Goal: Task Accomplishment & Management: Manage account settings

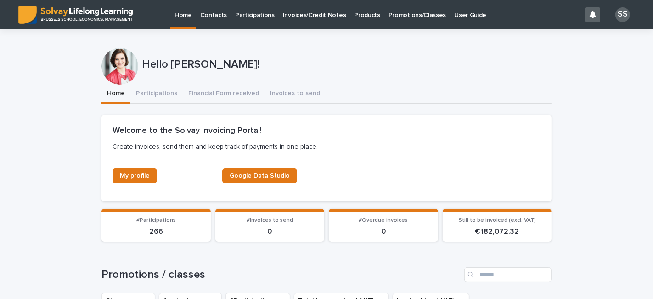
click at [243, 11] on p "Participations" at bounding box center [255, 9] width 40 height 19
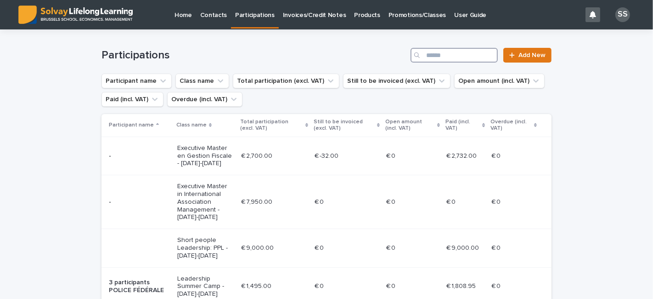
click at [460, 55] on input "Search" at bounding box center [454, 55] width 87 height 15
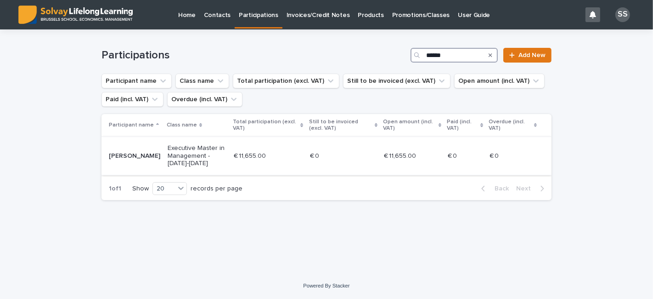
type input "******"
click at [143, 152] on div "[PERSON_NAME]" at bounding box center [134, 155] width 51 height 10
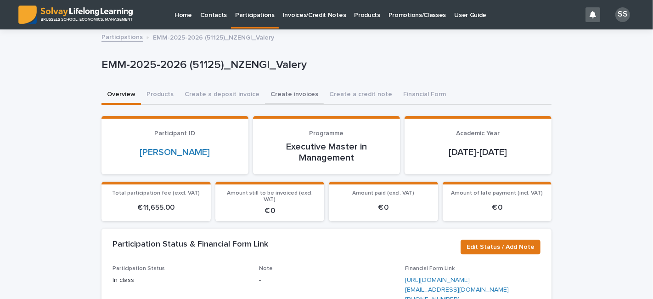
click at [268, 97] on button "Create invoices" at bounding box center [294, 94] width 59 height 19
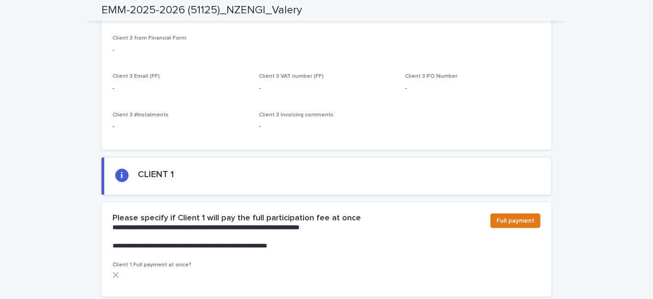
scroll to position [460, 0]
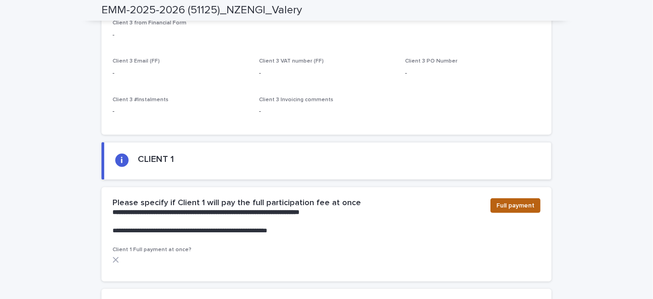
click at [505, 201] on span "Full payment" at bounding box center [516, 205] width 38 height 9
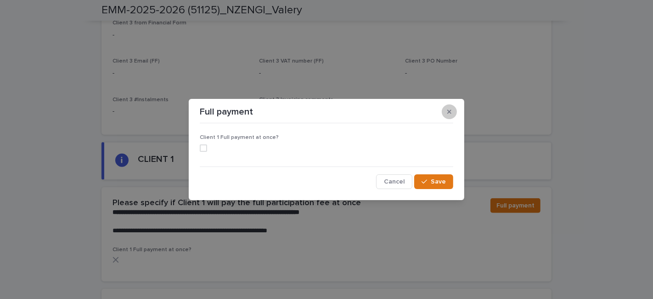
click at [449, 114] on icon "button" at bounding box center [450, 111] width 4 height 6
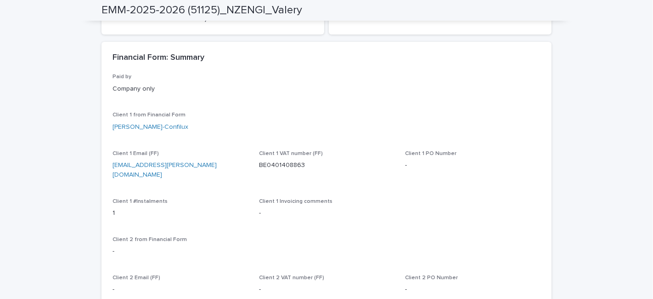
scroll to position [0, 0]
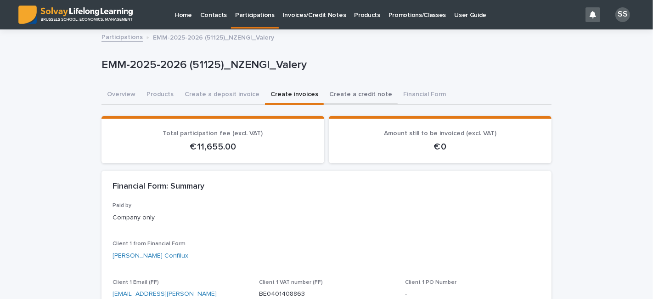
click at [340, 91] on button "Create a credit note" at bounding box center [361, 94] width 74 height 19
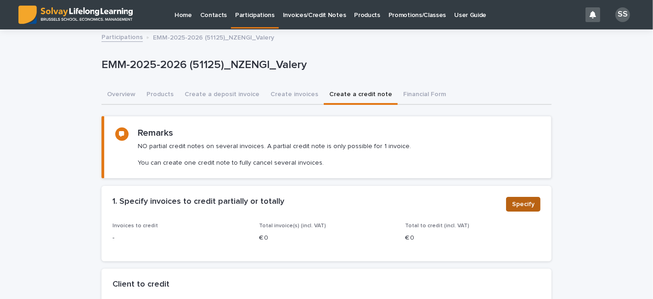
click at [512, 201] on span "Specify" at bounding box center [523, 203] width 23 height 9
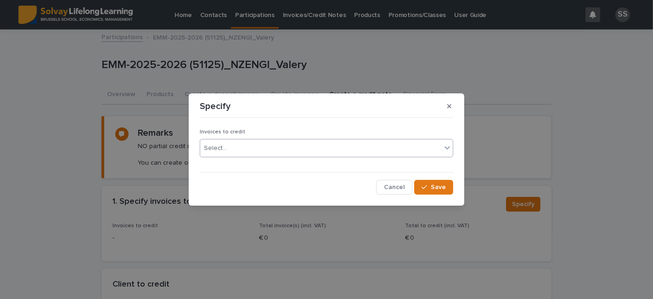
click at [277, 149] on div "Select..." at bounding box center [320, 148] width 241 height 15
type input "******"
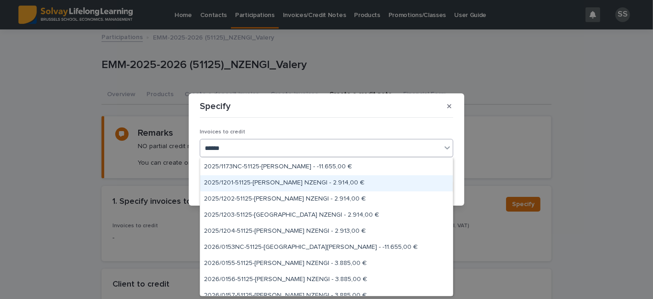
scroll to position [23, 0]
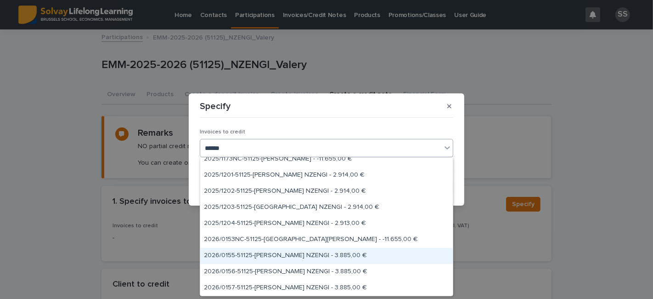
click at [280, 257] on div "2026/0155-51125-[PERSON_NAME] NZENGI - 3.885,00 €" at bounding box center [326, 256] width 253 height 16
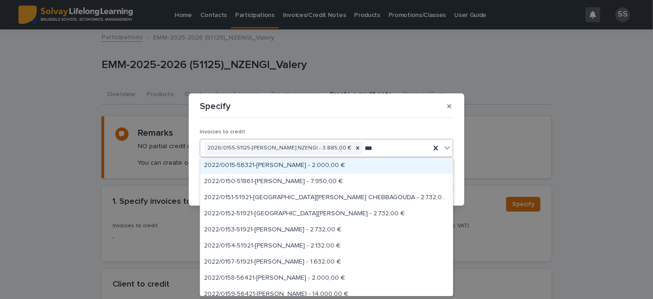
type input "****"
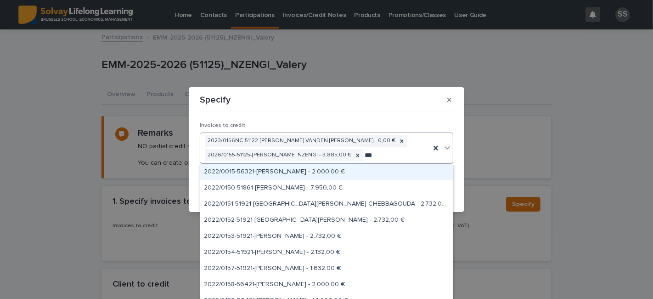
type input "****"
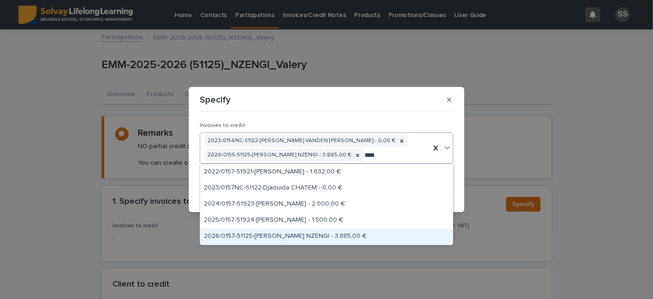
click at [355, 238] on div "2026/0157-51125-[PERSON_NAME] NZENGI - 3.885,00 €" at bounding box center [326, 236] width 253 height 16
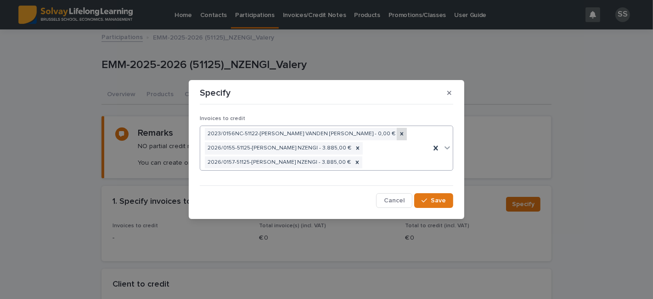
click at [399, 135] on icon at bounding box center [402, 133] width 6 height 6
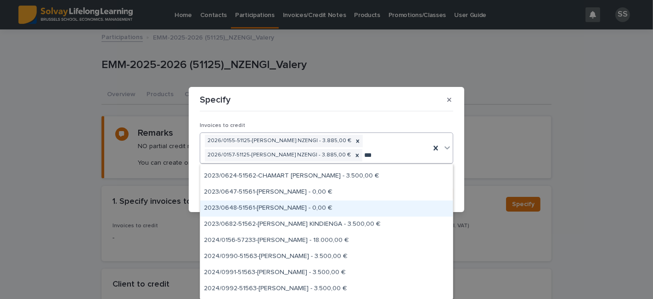
scroll to position [613, 0]
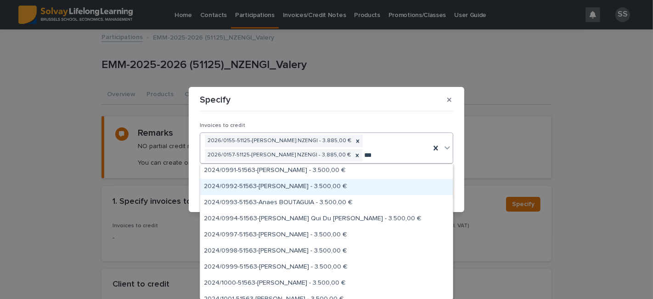
type input "****"
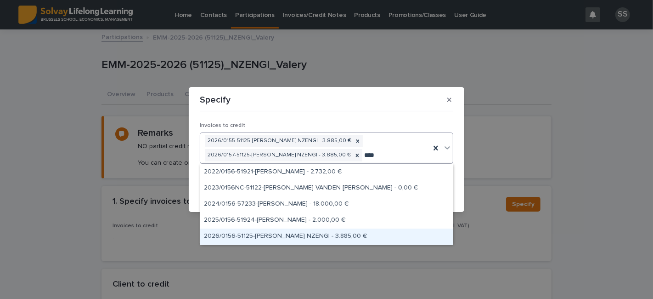
click at [294, 235] on div "2026/0156-51125-[PERSON_NAME] NZENGI - 3.885,00 €" at bounding box center [326, 236] width 253 height 16
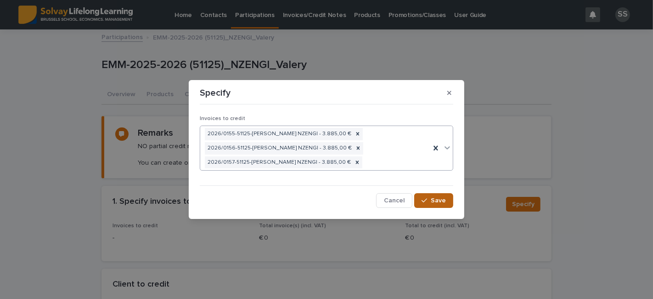
click at [435, 201] on span "Save" at bounding box center [438, 200] width 15 height 6
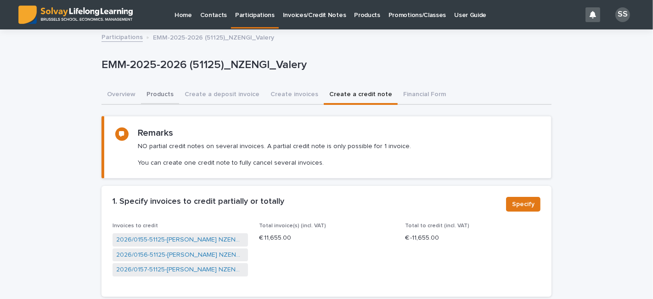
click at [153, 90] on button "Products" at bounding box center [160, 94] width 38 height 19
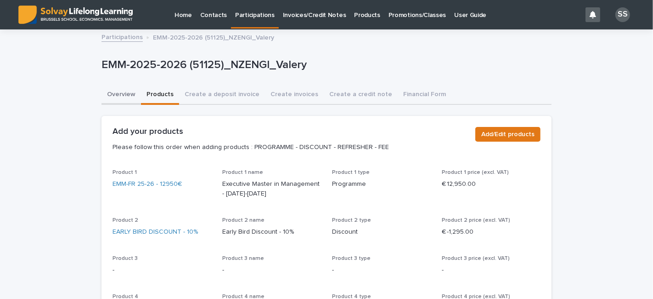
click at [114, 89] on button "Overview" at bounding box center [122, 94] width 40 height 19
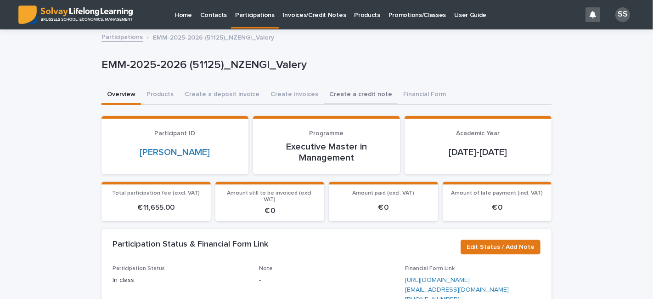
click at [324, 96] on button "Create a credit note" at bounding box center [361, 94] width 74 height 19
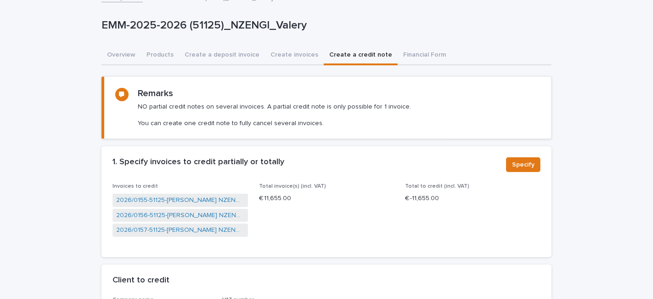
scroll to position [102, 0]
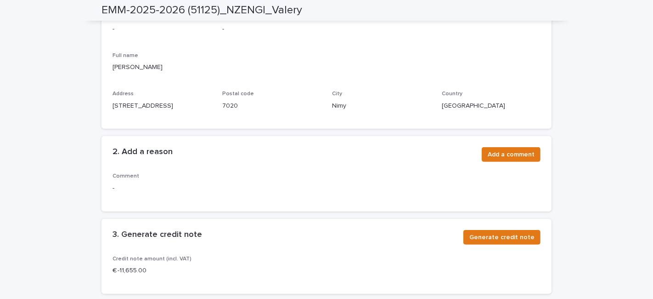
scroll to position [395, 0]
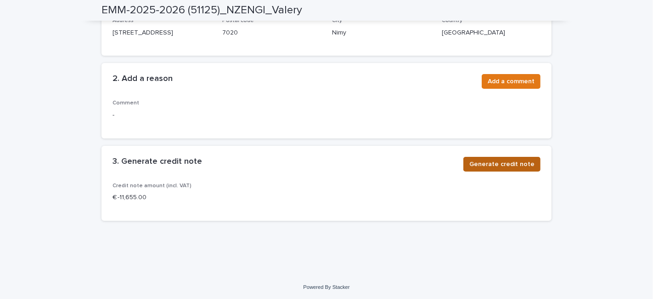
click at [524, 166] on span "Generate credit note" at bounding box center [502, 163] width 65 height 9
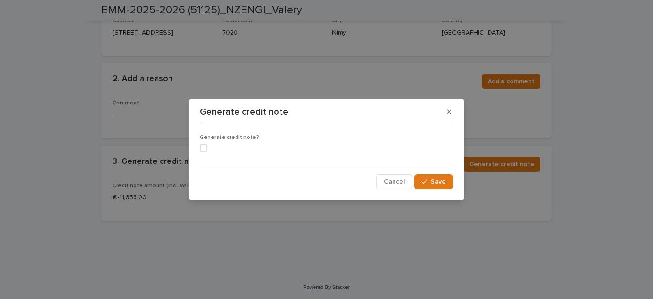
click at [202, 148] on span at bounding box center [203, 147] width 7 height 7
click at [446, 113] on button "button" at bounding box center [449, 111] width 15 height 15
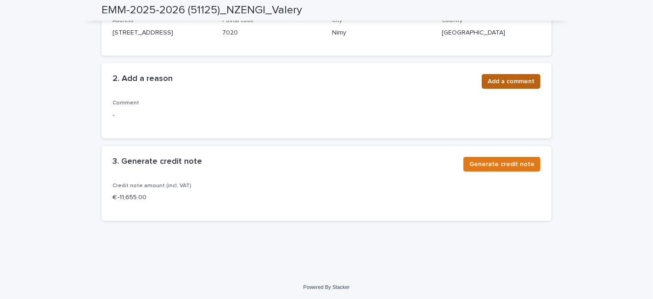
click at [507, 77] on span "Add a comment" at bounding box center [511, 81] width 47 height 9
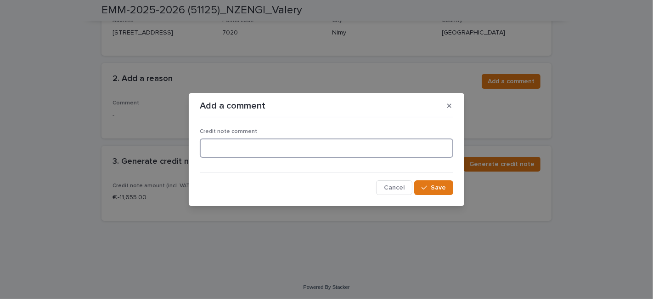
click at [269, 152] on textarea at bounding box center [327, 147] width 254 height 19
type textarea "*"
type textarea "**********"
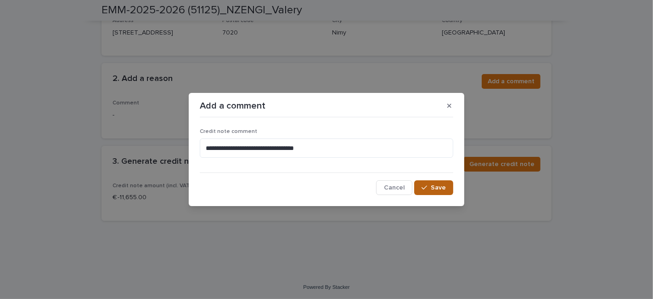
click at [434, 190] on span "Save" at bounding box center [438, 187] width 15 height 6
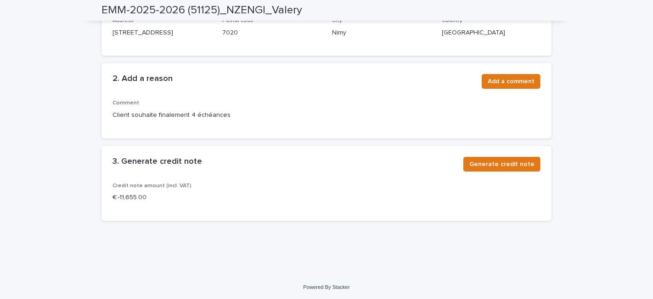
click at [493, 166] on span "Generate credit note" at bounding box center [502, 163] width 65 height 9
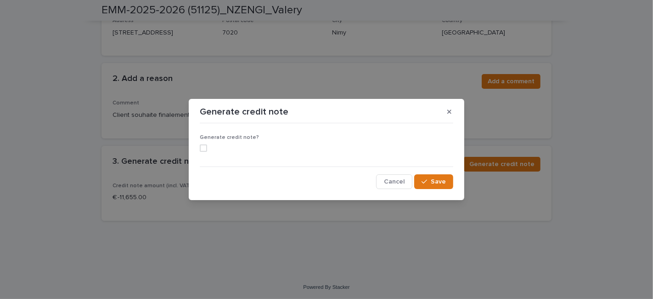
click at [205, 149] on span at bounding box center [203, 147] width 7 height 7
click at [442, 181] on span "Save" at bounding box center [438, 181] width 15 height 6
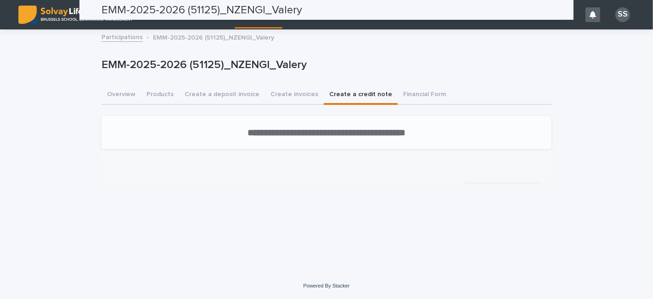
scroll to position [0, 0]
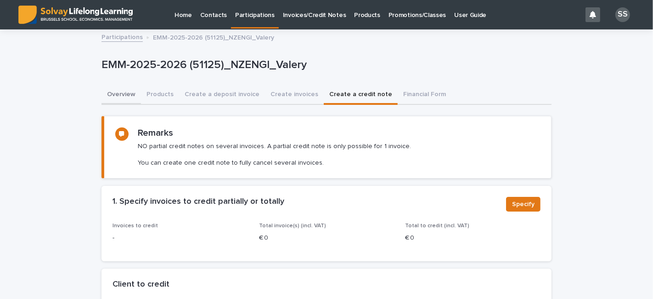
click at [141, 96] on button "Products" at bounding box center [160, 94] width 38 height 19
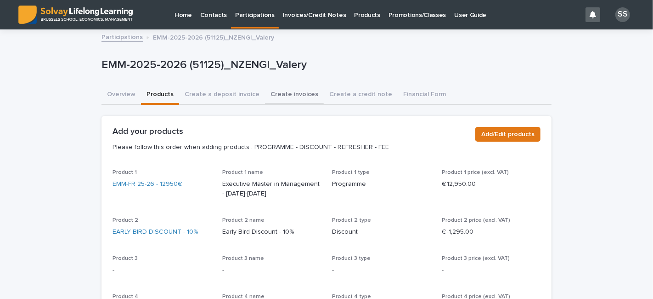
click at [287, 91] on button "Create invoices" at bounding box center [294, 94] width 59 height 19
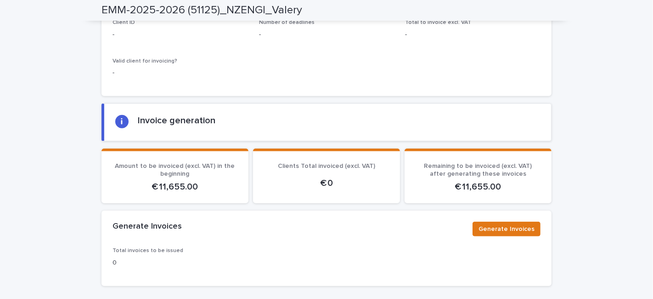
scroll to position [817, 0]
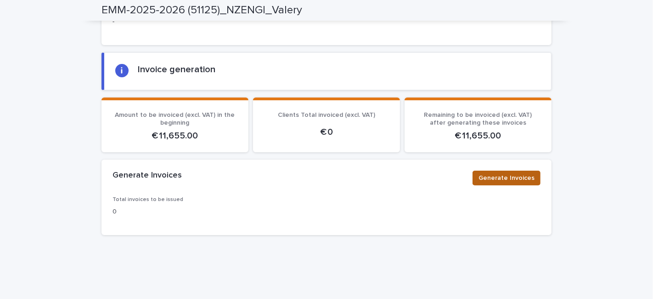
click at [513, 173] on span "Generate Invoices" at bounding box center [507, 177] width 56 height 9
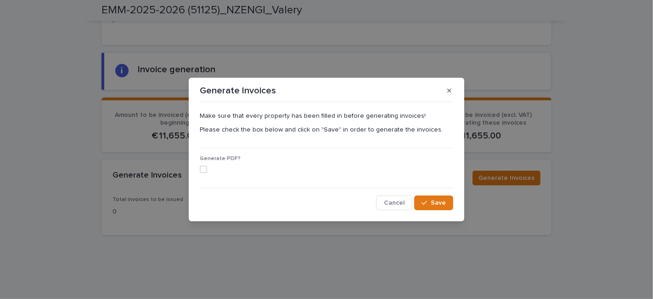
click at [580, 103] on div "Generate Invoices Make sure that every property has been filled in before gener…" at bounding box center [326, 149] width 653 height 299
click at [454, 94] on button "button" at bounding box center [449, 90] width 15 height 15
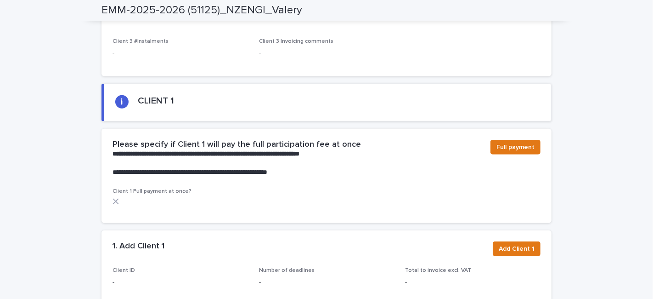
scroll to position [562, 0]
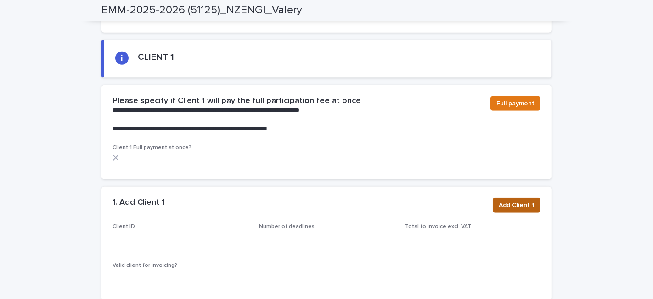
click at [506, 200] on span "Add Client 1" at bounding box center [517, 204] width 36 height 9
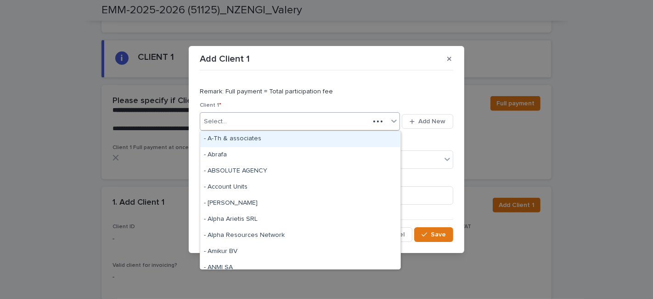
click at [278, 119] on div "Select..." at bounding box center [285, 121] width 170 height 15
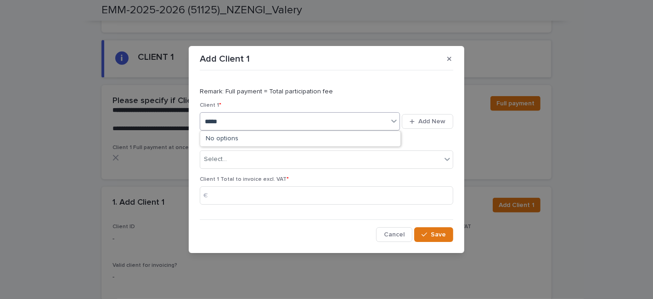
type input "******"
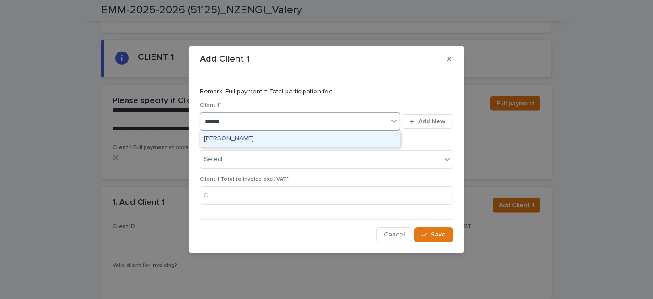
click at [240, 142] on div "[PERSON_NAME]" at bounding box center [300, 139] width 200 height 16
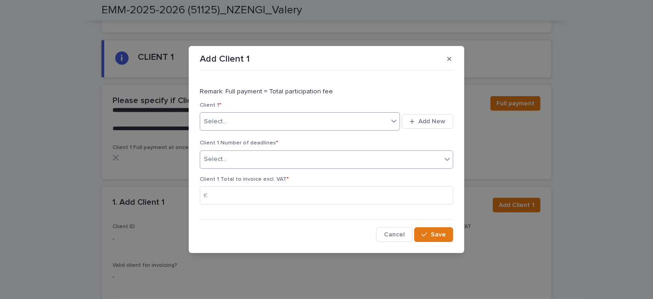
click at [248, 155] on div "Select..." at bounding box center [320, 159] width 241 height 15
type input "*"
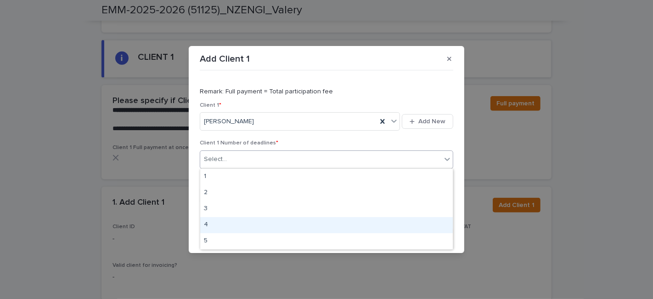
click at [231, 225] on div "4" at bounding box center [326, 225] width 253 height 16
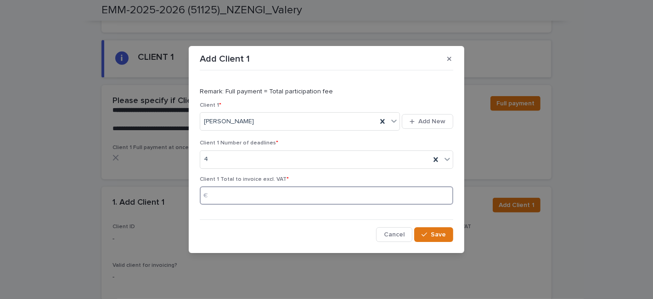
click at [269, 197] on input at bounding box center [327, 195] width 254 height 18
type input "*"
type input "*****"
click at [426, 238] on button "Save" at bounding box center [433, 234] width 39 height 15
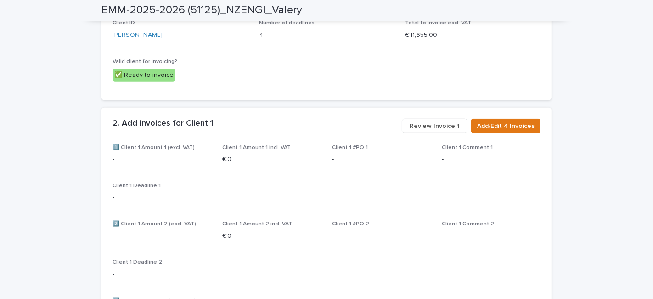
scroll to position [766, 0]
click at [510, 121] on span "Add/Edit 4 Invoices" at bounding box center [505, 125] width 57 height 9
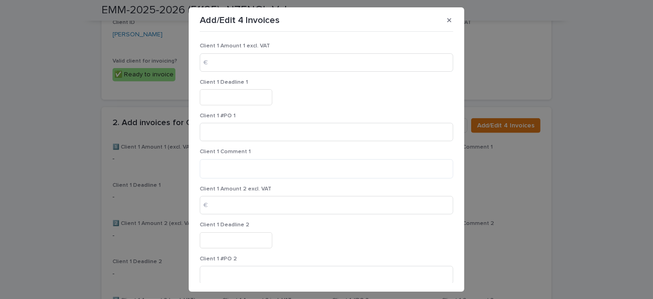
click at [235, 51] on div "Client 1 Amount 1 excl. VAT €" at bounding box center [327, 61] width 254 height 36
click at [237, 58] on input at bounding box center [327, 62] width 254 height 18
type input "****"
click at [235, 100] on input "text" at bounding box center [236, 97] width 73 height 16
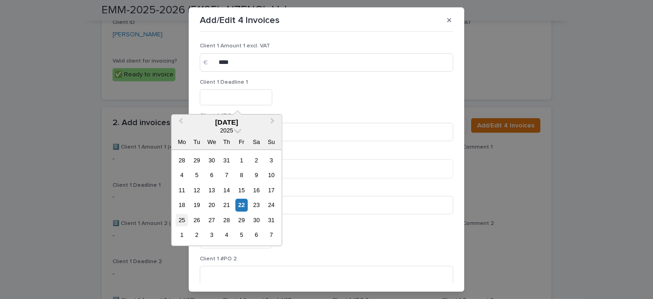
click at [185, 218] on div "25" at bounding box center [182, 220] width 12 height 12
type input "*********"
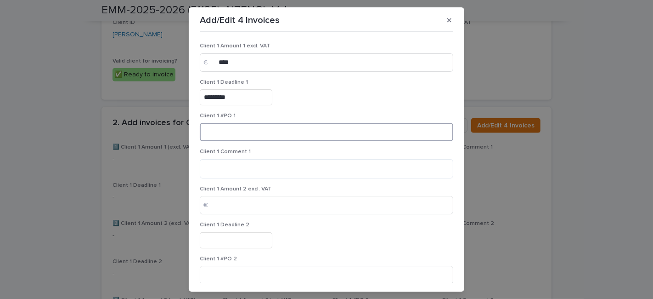
click at [221, 129] on input at bounding box center [327, 132] width 254 height 18
type input "*"
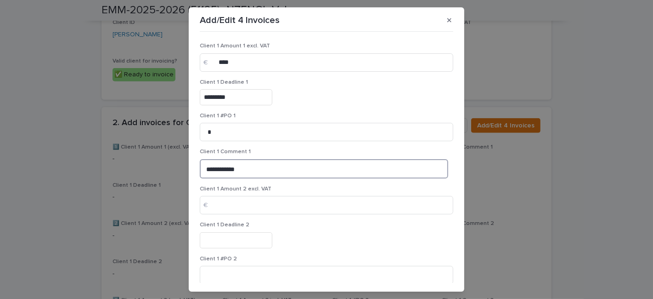
drag, startPoint x: 253, startPoint y: 165, endPoint x: 184, endPoint y: 166, distance: 69.4
click at [184, 166] on div "**********" at bounding box center [326, 149] width 653 height 299
type textarea "**********"
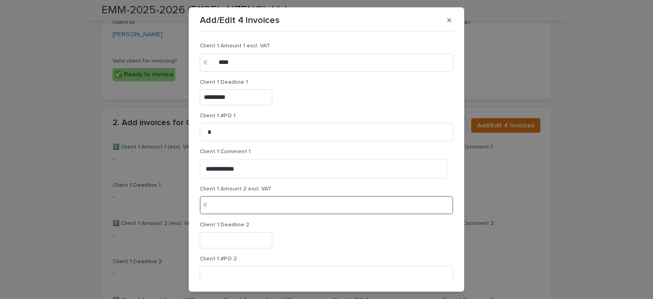
click at [224, 204] on input at bounding box center [327, 205] width 254 height 18
type input "****"
click at [227, 241] on input "text" at bounding box center [236, 240] width 73 height 16
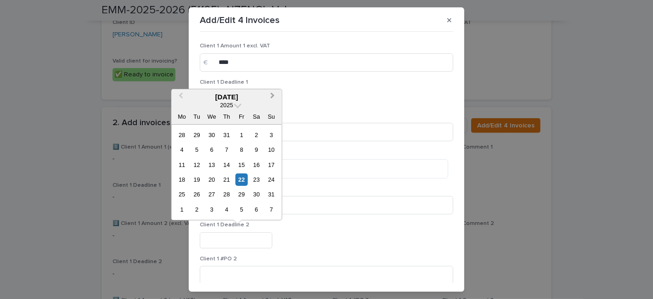
click at [275, 94] on button "Next Month" at bounding box center [274, 97] width 15 height 15
click at [273, 96] on span "Next Month" at bounding box center [273, 97] width 0 height 12
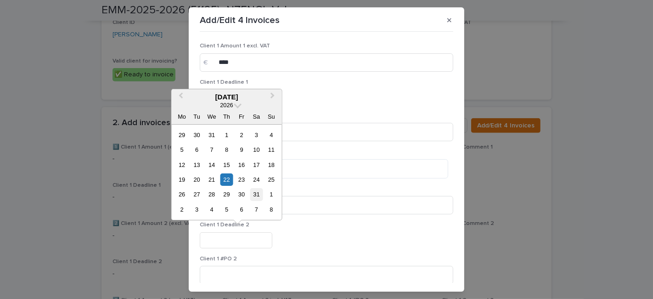
click at [261, 194] on div "31" at bounding box center [256, 194] width 12 height 12
type input "*********"
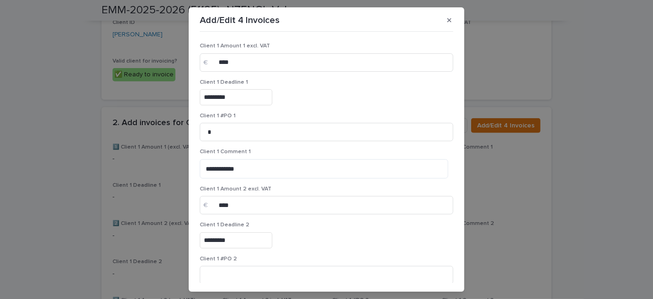
scroll to position [51, 0]
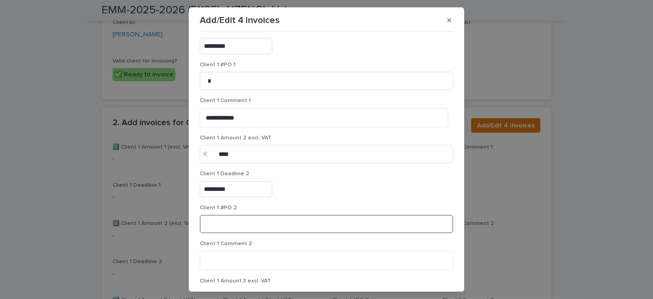
click at [237, 219] on input at bounding box center [327, 224] width 254 height 18
type input "*"
paste textarea "**********"
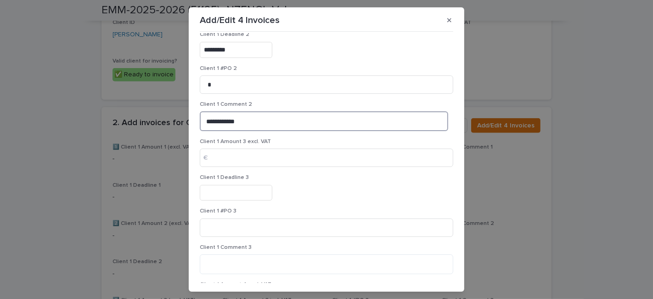
scroll to position [204, 0]
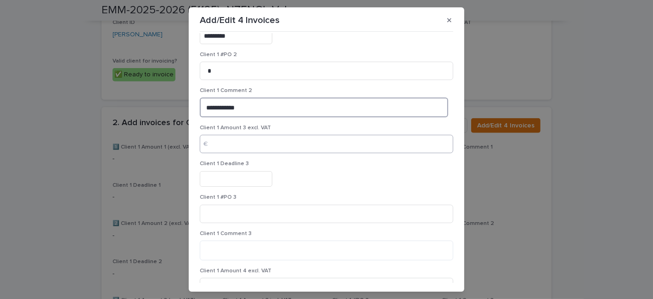
type textarea "**********"
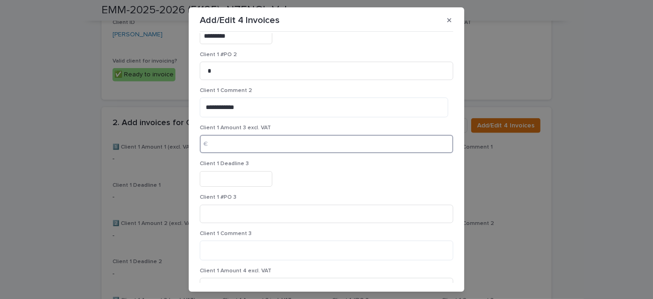
click at [240, 142] on input at bounding box center [327, 144] width 254 height 18
type input "****"
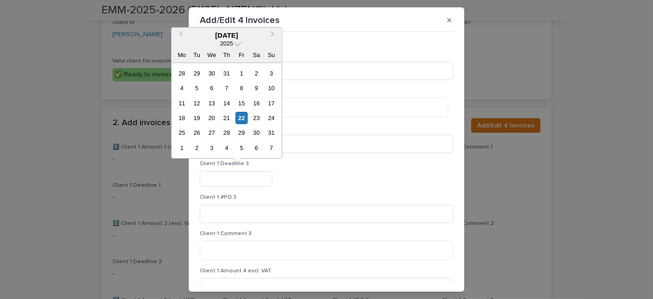
click at [238, 172] on input "text" at bounding box center [236, 179] width 73 height 16
click at [275, 32] on button "Next Month" at bounding box center [274, 35] width 15 height 15
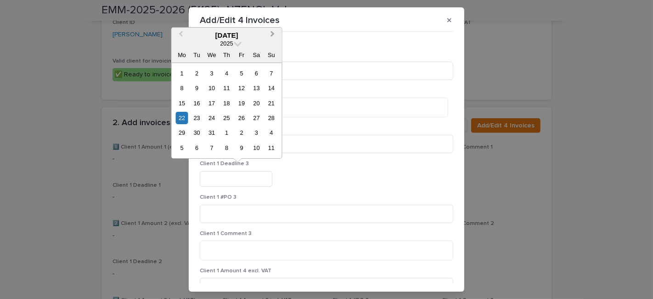
click at [275, 32] on button "Next Month" at bounding box center [274, 35] width 15 height 15
click at [180, 146] on div "30" at bounding box center [182, 148] width 12 height 12
type input "*********"
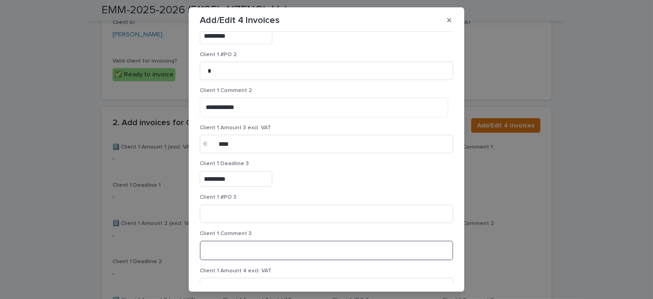
click at [236, 249] on textarea at bounding box center [327, 249] width 254 height 19
paste textarea "**********"
click at [232, 249] on textarea "**********" at bounding box center [324, 249] width 249 height 19
type textarea "**********"
click at [233, 205] on input at bounding box center [327, 213] width 254 height 18
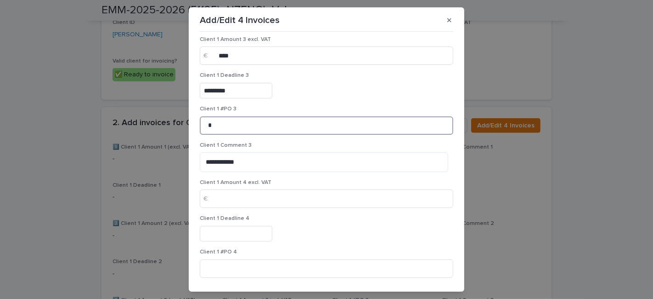
scroll to position [306, 0]
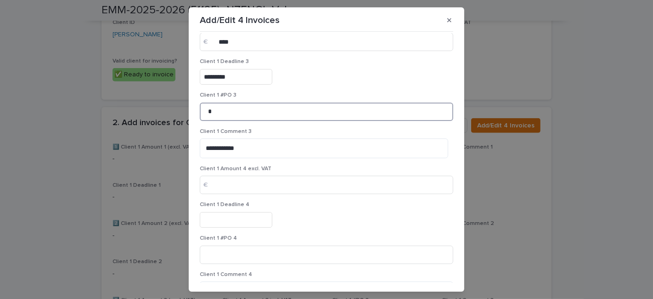
type input "*"
click at [225, 182] on input at bounding box center [327, 185] width 254 height 18
type input "****"
click at [233, 219] on input "text" at bounding box center [236, 220] width 73 height 16
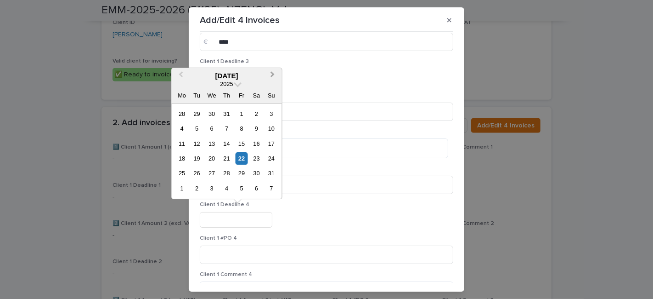
click at [273, 72] on button "Next Month" at bounding box center [274, 76] width 15 height 15
click at [273, 76] on span "Next Month" at bounding box center [273, 75] width 0 height 12
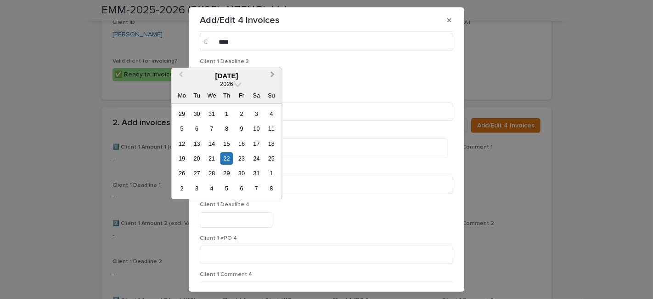
click at [273, 76] on span "Next Month" at bounding box center [273, 75] width 0 height 12
click at [182, 172] on div "25" at bounding box center [182, 173] width 12 height 12
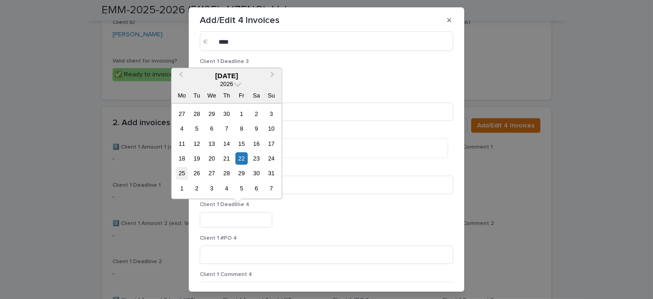
type input "**********"
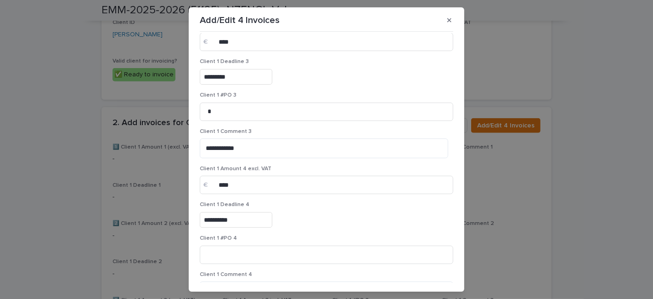
scroll to position [357, 0]
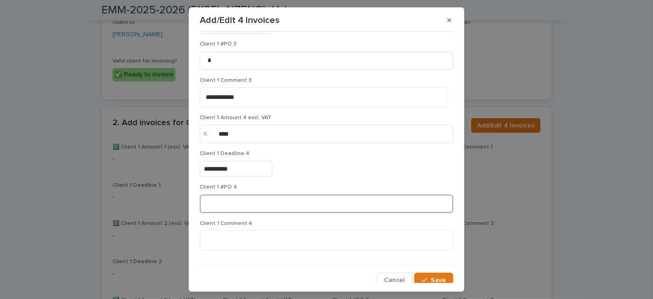
click at [235, 203] on input at bounding box center [327, 203] width 254 height 18
type input "*"
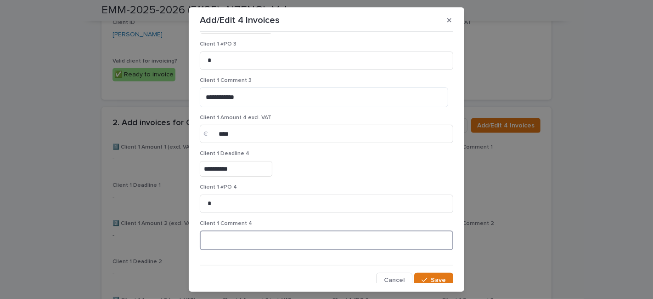
click at [232, 235] on textarea at bounding box center [327, 239] width 254 height 19
paste textarea "**********"
click at [233, 238] on textarea "**********" at bounding box center [324, 239] width 249 height 19
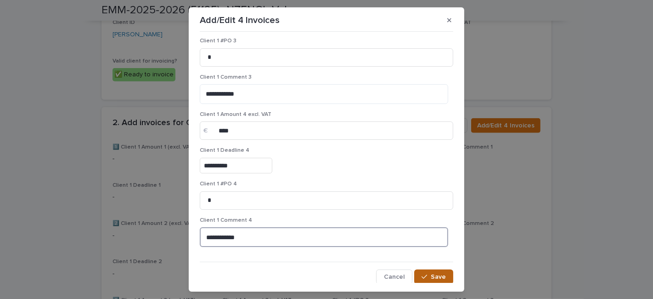
type textarea "**********"
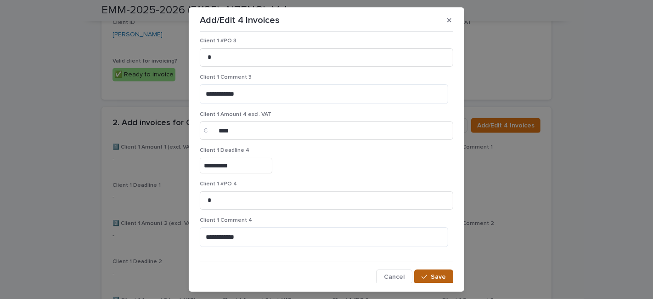
click at [431, 273] on span "Save" at bounding box center [438, 276] width 15 height 6
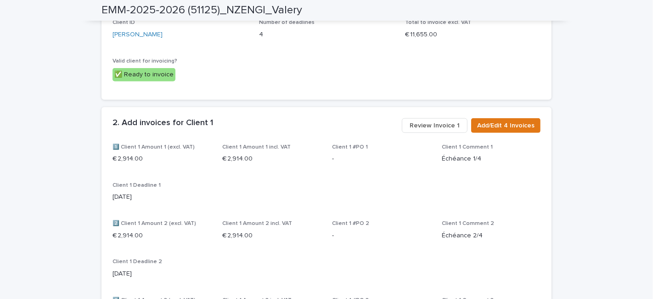
click at [447, 121] on span "Review Invoice 1" at bounding box center [435, 125] width 50 height 9
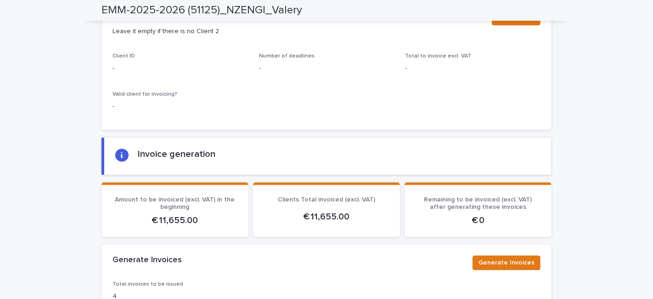
scroll to position [1727, 0]
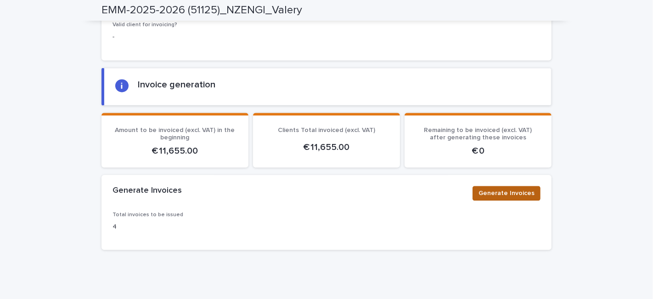
click at [498, 186] on button "Generate Invoices" at bounding box center [507, 193] width 68 height 15
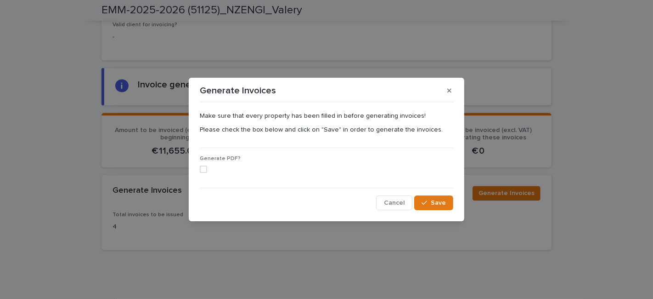
click at [203, 169] on span at bounding box center [203, 168] width 7 height 7
click at [436, 200] on span "Save" at bounding box center [438, 202] width 15 height 6
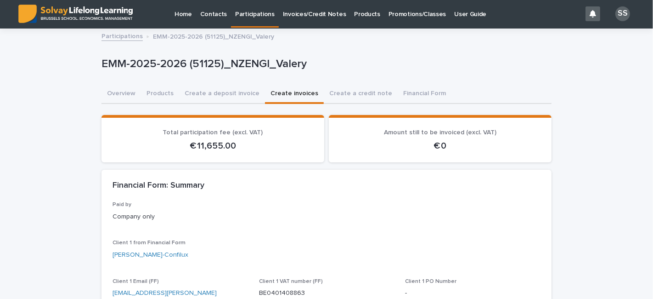
scroll to position [0, 0]
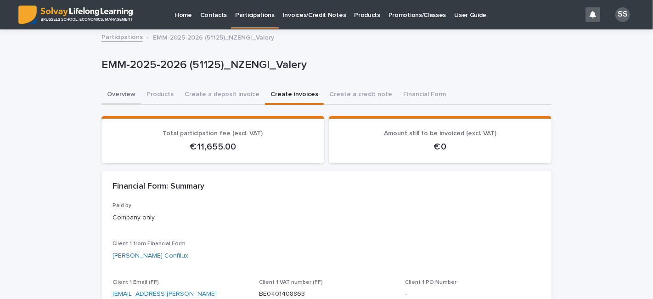
click at [118, 94] on button "Overview" at bounding box center [122, 94] width 40 height 19
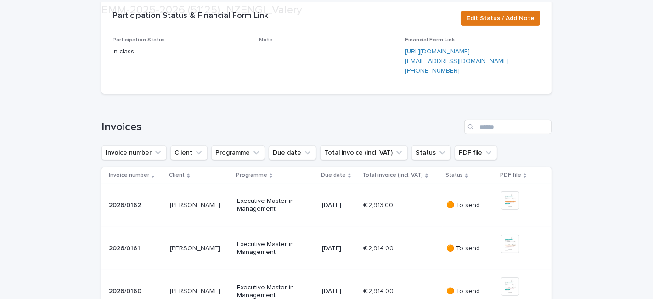
scroll to position [408, 0]
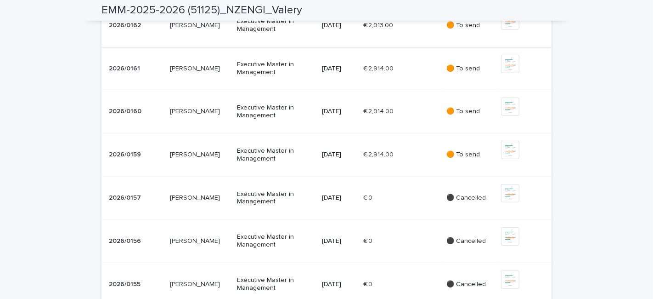
click at [509, 30] on img at bounding box center [510, 20] width 18 height 18
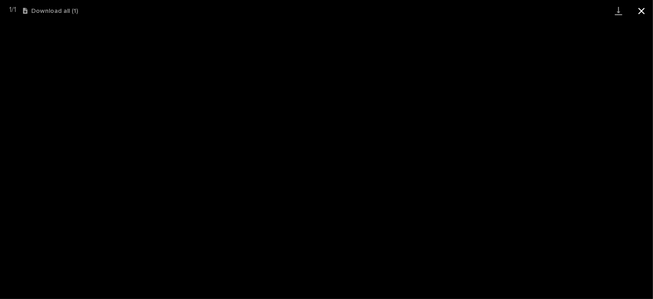
click at [643, 11] on button "Close gallery" at bounding box center [641, 11] width 23 height 22
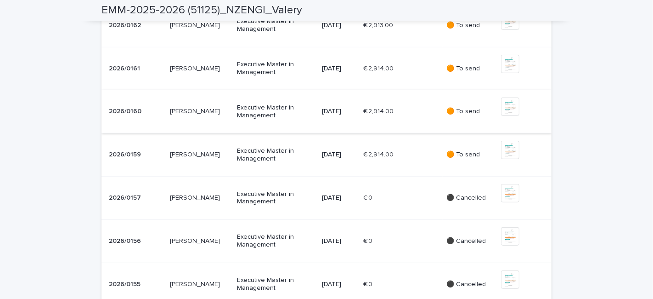
click at [505, 116] on img at bounding box center [510, 106] width 18 height 18
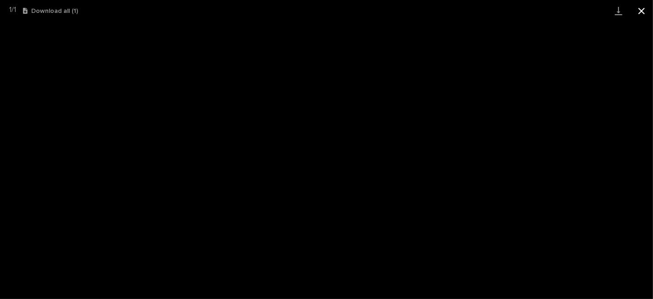
click at [645, 17] on button "Close gallery" at bounding box center [641, 11] width 23 height 22
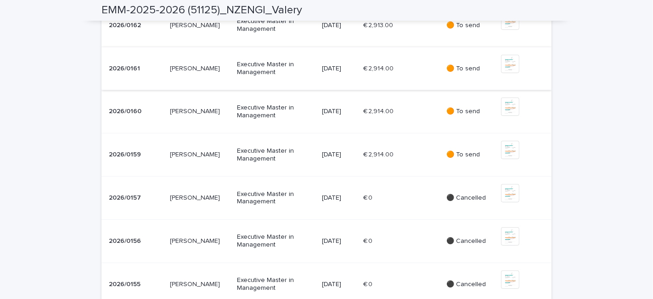
click at [501, 73] on img at bounding box center [510, 64] width 18 height 18
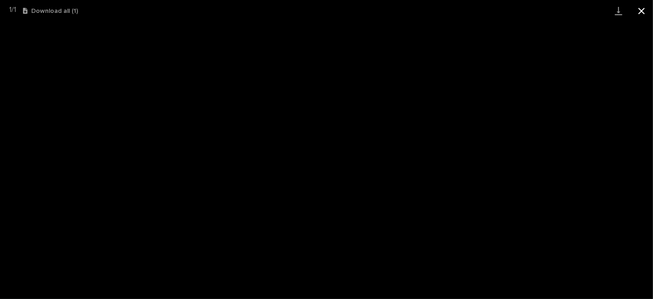
click at [642, 10] on button "Close gallery" at bounding box center [641, 11] width 23 height 22
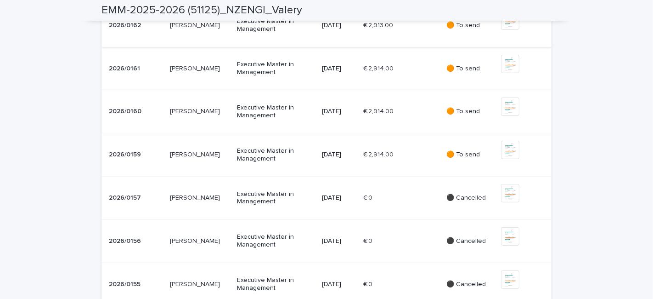
click at [501, 30] on img at bounding box center [510, 20] width 18 height 18
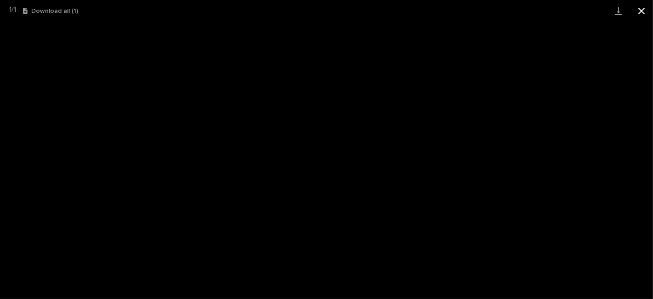
click at [647, 16] on button "Close gallery" at bounding box center [641, 11] width 23 height 22
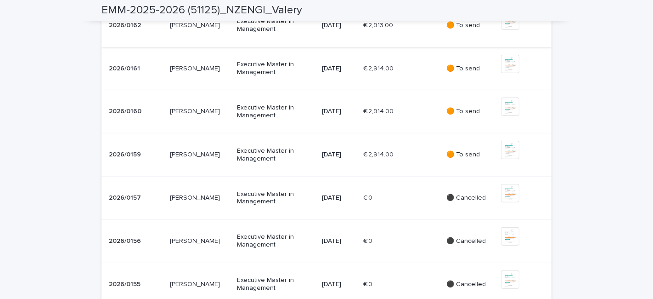
click at [510, 30] on img at bounding box center [510, 20] width 18 height 18
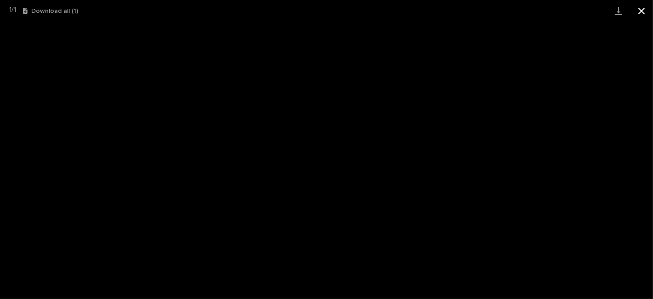
click at [642, 11] on button "Close gallery" at bounding box center [641, 11] width 23 height 22
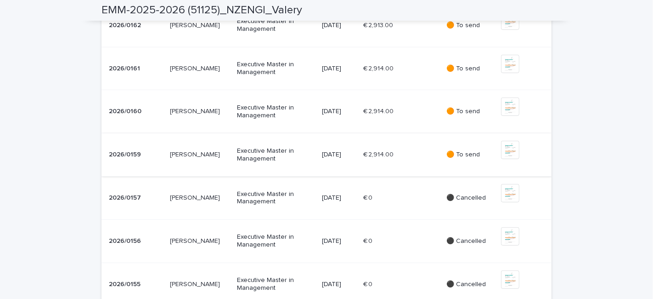
click at [502, 159] on img at bounding box center [510, 150] width 18 height 18
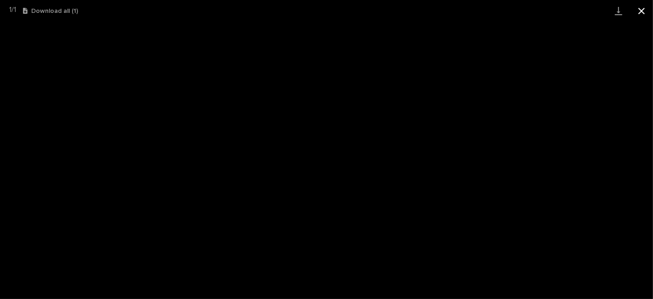
click at [643, 13] on button "Close gallery" at bounding box center [641, 11] width 23 height 22
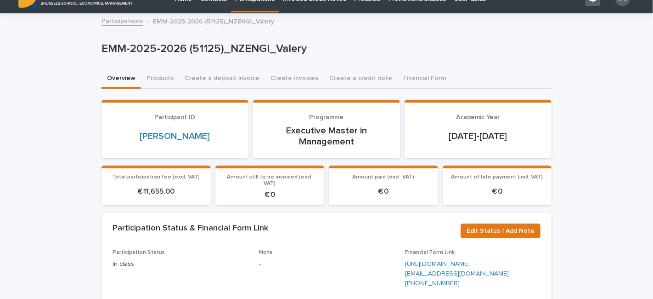
scroll to position [0, 0]
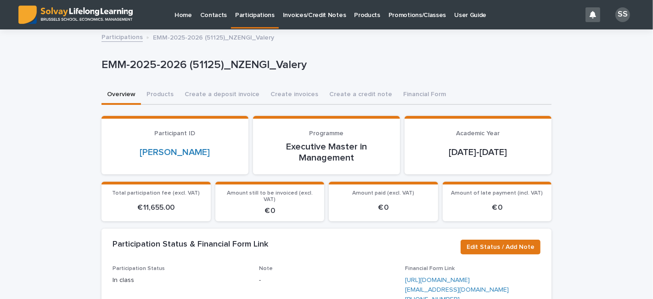
click at [124, 38] on link "Participations" at bounding box center [122, 36] width 41 height 11
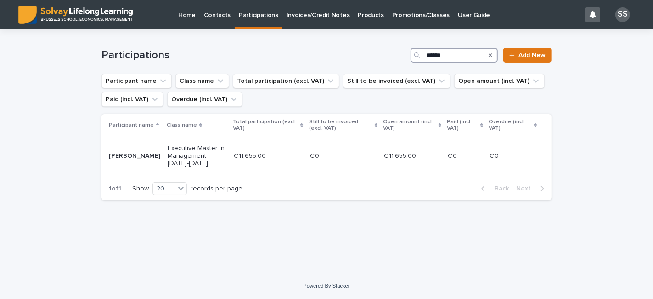
drag, startPoint x: 452, startPoint y: 56, endPoint x: 388, endPoint y: 58, distance: 63.9
click at [388, 58] on div "Participations ****** Add New" at bounding box center [327, 55] width 450 height 15
type input "*****"
click at [130, 154] on p "Ted BWATU" at bounding box center [134, 156] width 51 height 8
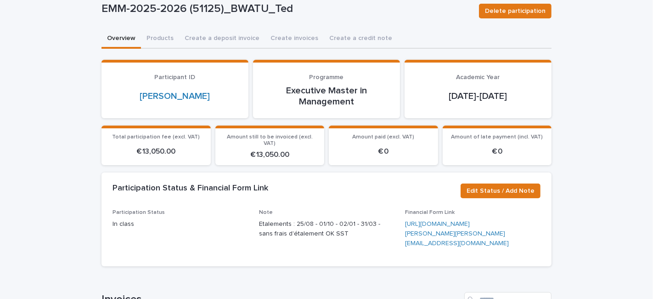
scroll to position [102, 0]
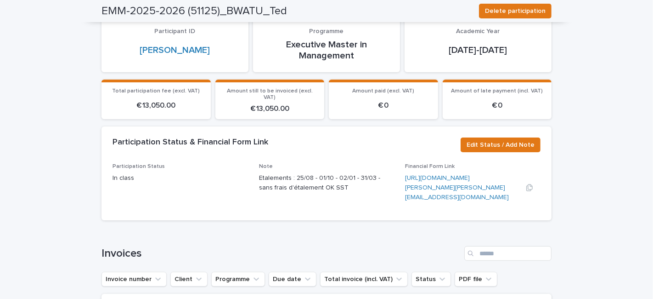
click at [454, 200] on link "https://jotform.com/212412007256039?recordId=reclAIA0tBWzAMbK5&participation=EM…" at bounding box center [457, 188] width 104 height 26
